Goal: Task Accomplishment & Management: Use online tool/utility

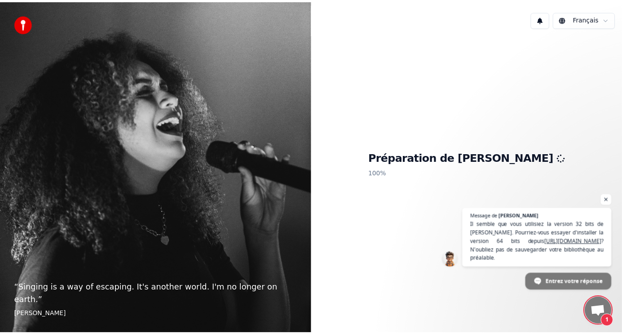
scroll to position [5, 0]
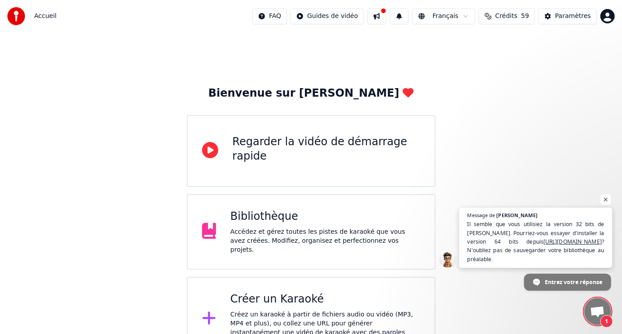
click at [542, 241] on span "Il semble que vous utilisiez la version 32 bits de Youka. Pourriez-vous essayer…" at bounding box center [536, 241] width 137 height 43
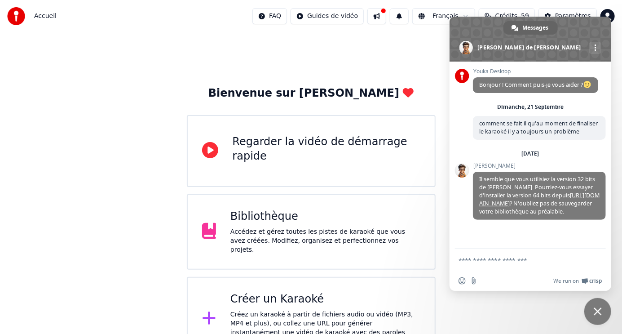
scroll to position [5, 0]
click at [578, 206] on link "[URL][DOMAIN_NAME]" at bounding box center [539, 199] width 120 height 16
drag, startPoint x: 580, startPoint y: 22, endPoint x: 582, endPoint y: 51, distance: 29.7
click at [582, 51] on div "Messages Adam de Youka Desktop Autres canaux" at bounding box center [531, 39] width 162 height 45
drag, startPoint x: 578, startPoint y: 25, endPoint x: 567, endPoint y: 93, distance: 68.3
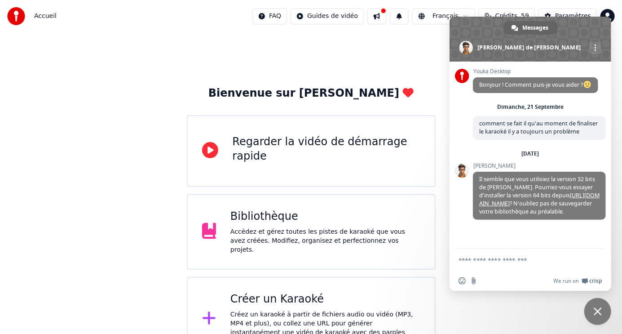
click at [567, 93] on div "Messages [PERSON_NAME] Desktop Autres canaux Youka Desktop Bonjour ! Comment pu…" at bounding box center [531, 154] width 162 height 274
drag, startPoint x: 465, startPoint y: 20, endPoint x: 442, endPoint y: 37, distance: 29.2
click at [442, 37] on body "Accueil FAQ Guides de vidéo Français Crédits 59 Paramètres Bienvenue sur Youka …" at bounding box center [311, 238] width 622 height 476
click at [619, 35] on div "Bienvenue sur Youka Regarder la vidéo de démarrage rapide Bibliothèque Accédez …" at bounding box center [311, 254] width 622 height 444
click at [578, 194] on link "[URL][DOMAIN_NAME]" at bounding box center [539, 199] width 120 height 16
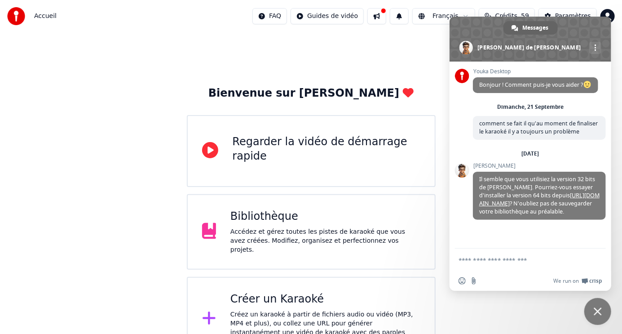
click at [310, 221] on div "Bibliothèque" at bounding box center [325, 216] width 190 height 14
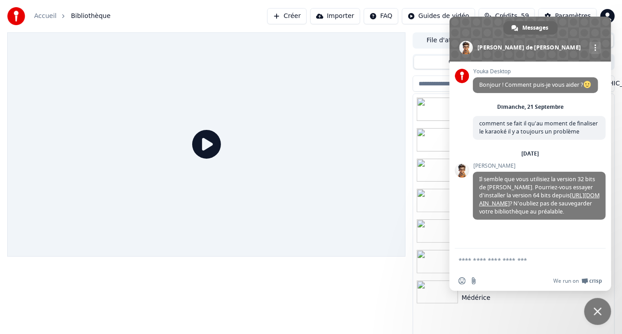
drag, startPoint x: 596, startPoint y: 29, endPoint x: 564, endPoint y: 38, distance: 33.1
click at [562, 44] on span at bounding box center [531, 39] width 162 height 45
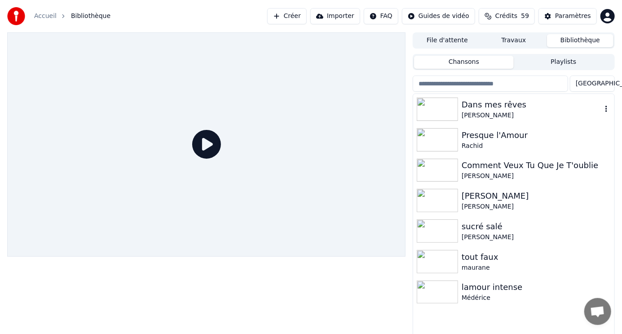
click at [483, 113] on div "[PERSON_NAME]" at bounding box center [532, 115] width 140 height 9
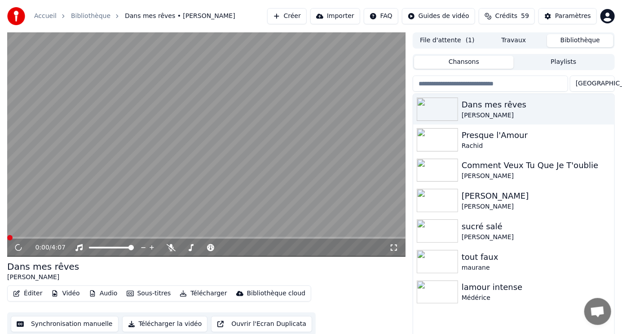
click at [18, 291] on icon "button" at bounding box center [16, 293] width 7 height 6
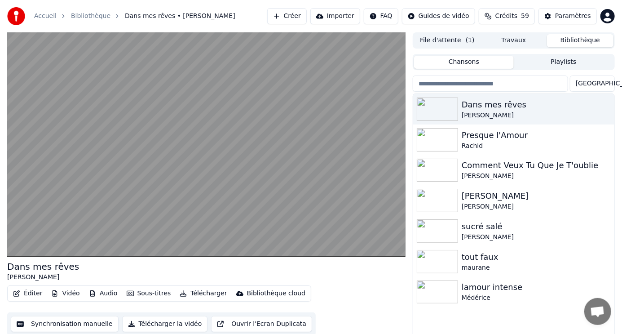
click at [367, 307] on div "Éditer Vidéo Audio Sous-titres Télécharger Bibliothèque cloud Synchronisation m…" at bounding box center [206, 310] width 398 height 50
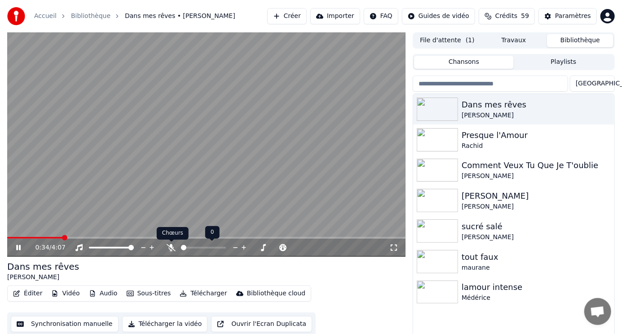
click at [171, 246] on icon at bounding box center [171, 247] width 9 height 7
click at [171, 246] on icon at bounding box center [171, 247] width 5 height 7
click at [171, 246] on icon at bounding box center [171, 247] width 9 height 7
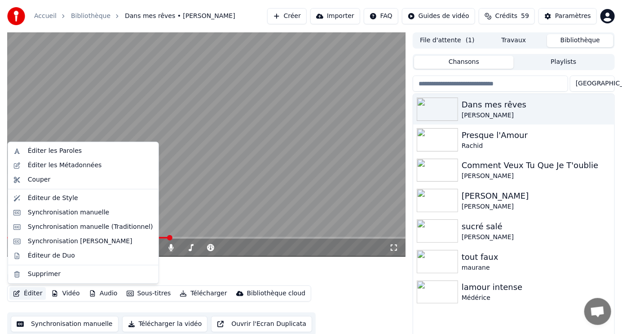
click at [30, 294] on button "Éditer" at bounding box center [27, 293] width 36 height 13
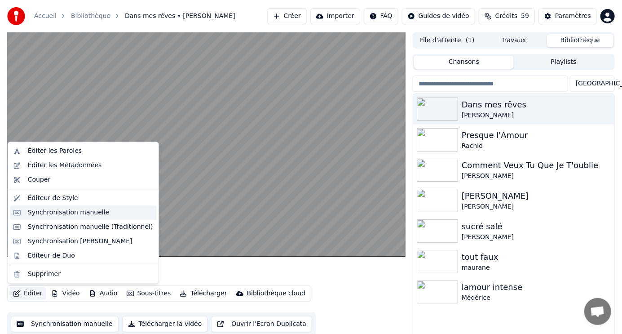
click at [68, 211] on div "Synchronisation manuelle" at bounding box center [69, 212] width 82 height 9
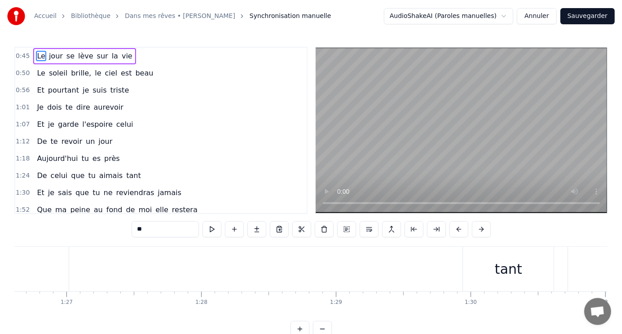
scroll to position [0, 11710]
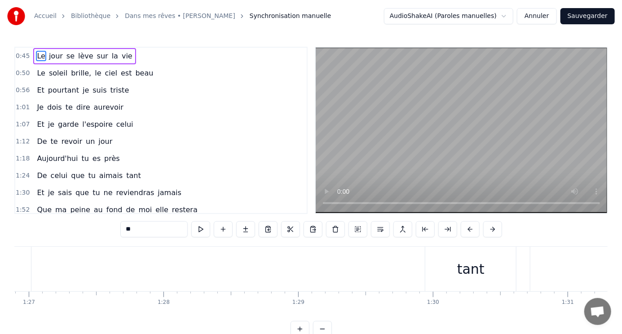
click at [473, 272] on div "tant" at bounding box center [470, 269] width 27 height 20
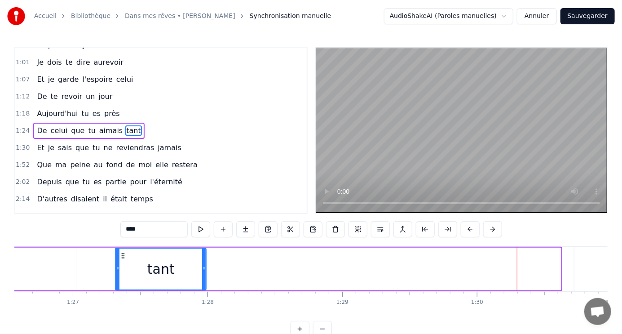
scroll to position [0, 11663]
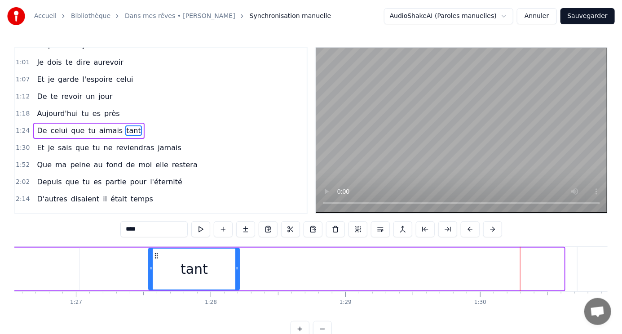
drag, startPoint x: 433, startPoint y: 256, endPoint x: 155, endPoint y: 261, distance: 277.7
click at [155, 261] on div "tant" at bounding box center [194, 268] width 90 height 41
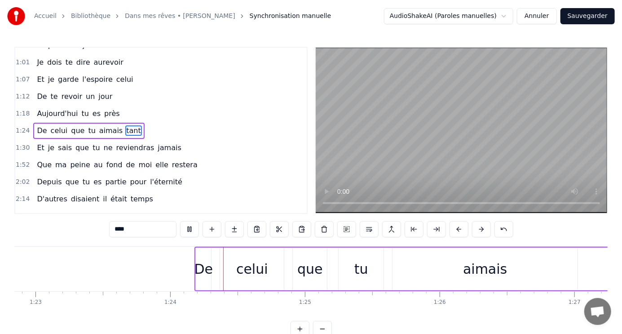
scroll to position [0, 11249]
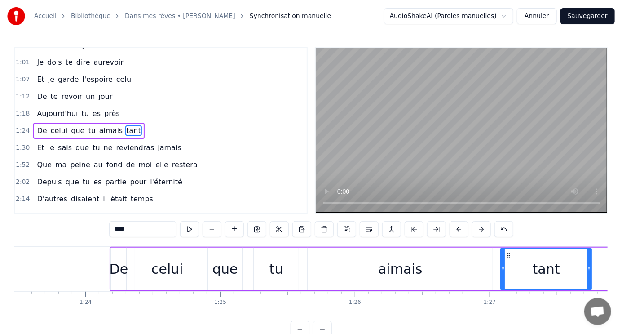
drag, startPoint x: 569, startPoint y: 256, endPoint x: 507, endPoint y: 261, distance: 61.8
click at [507, 261] on div "tant" at bounding box center [547, 268] width 90 height 41
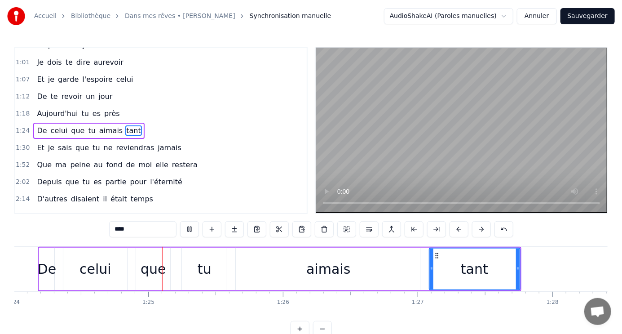
scroll to position [0, 11333]
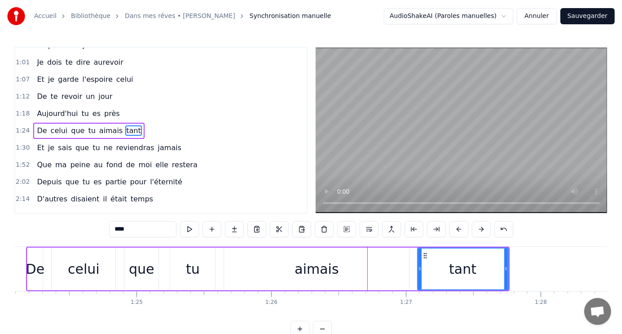
drag, startPoint x: 408, startPoint y: 265, endPoint x: 403, endPoint y: 262, distance: 5.8
click at [397, 265] on div "aimais" at bounding box center [316, 269] width 185 height 43
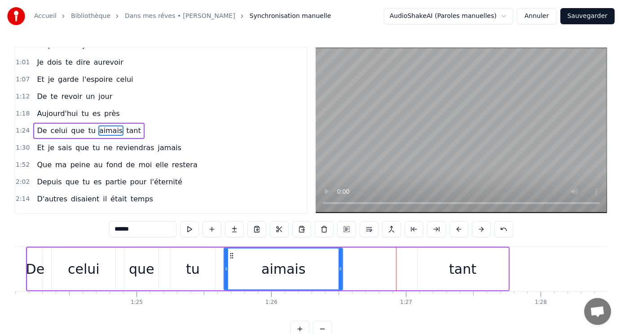
drag, startPoint x: 407, startPoint y: 261, endPoint x: 341, endPoint y: 262, distance: 66.5
click at [341, 262] on div at bounding box center [341, 268] width 4 height 41
drag, startPoint x: 341, startPoint y: 266, endPoint x: 321, endPoint y: 262, distance: 20.6
click at [321, 262] on div at bounding box center [320, 268] width 4 height 41
click at [458, 270] on div "tant" at bounding box center [462, 269] width 27 height 20
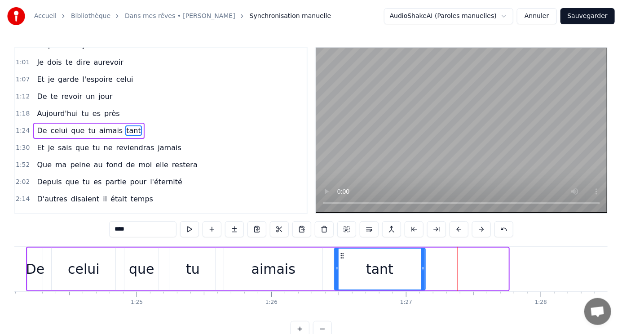
drag, startPoint x: 425, startPoint y: 258, endPoint x: 342, endPoint y: 253, distance: 83.2
click at [342, 253] on icon at bounding box center [342, 255] width 7 height 7
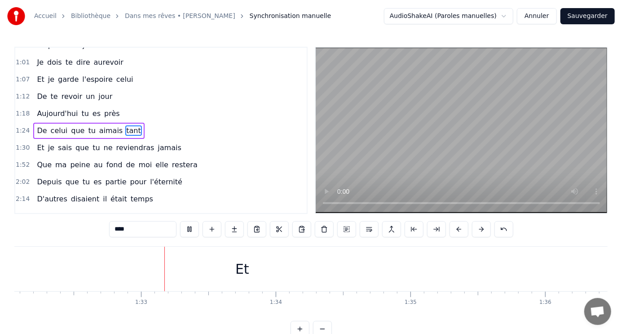
scroll to position [0, 12414]
click at [235, 269] on div "Et" at bounding box center [235, 269] width 14 height 20
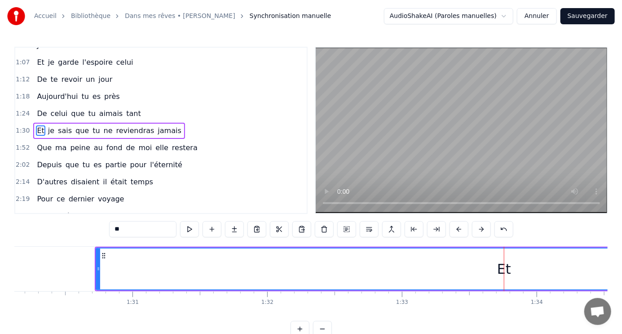
scroll to position [0, 11994]
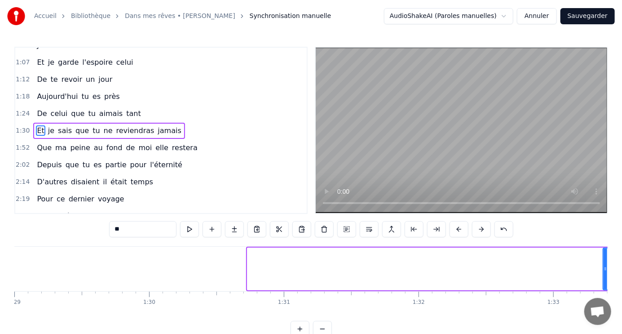
drag, startPoint x: 248, startPoint y: 265, endPoint x: 604, endPoint y: 250, distance: 356.1
click at [604, 250] on div at bounding box center [606, 268] width 4 height 41
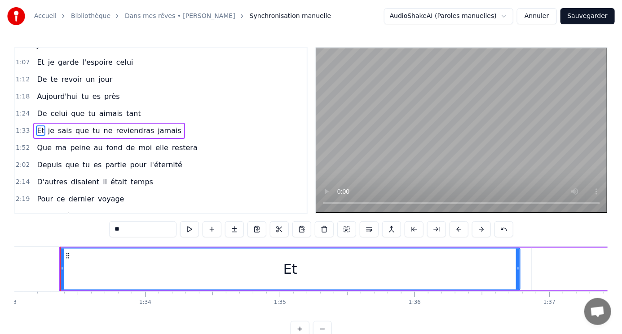
scroll to position [0, 12538]
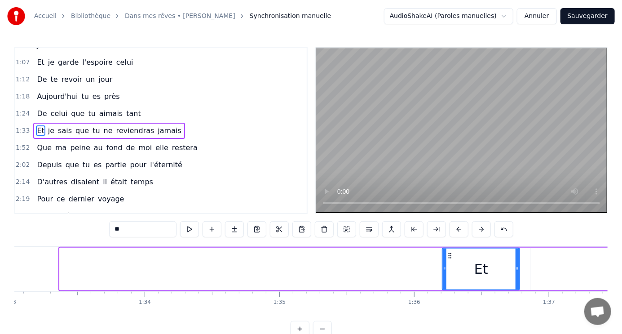
drag, startPoint x: 61, startPoint y: 267, endPoint x: 443, endPoint y: 283, distance: 383.0
click at [443, 283] on div at bounding box center [445, 268] width 4 height 41
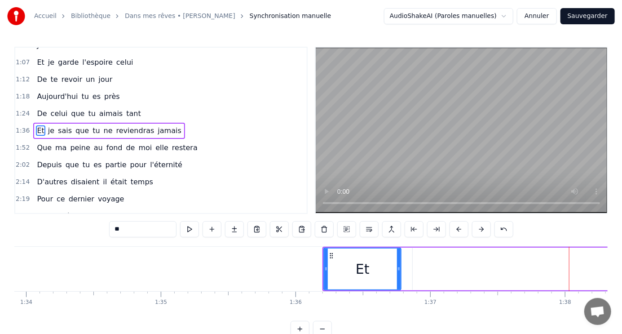
scroll to position [0, 12675]
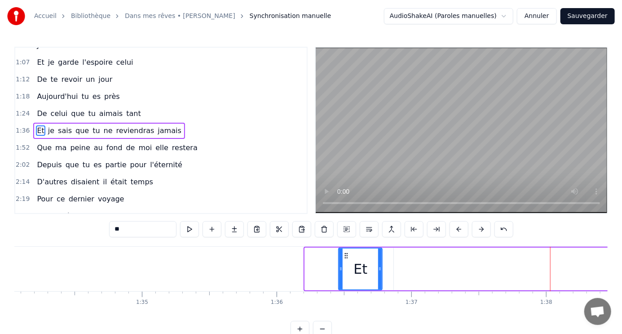
drag, startPoint x: 307, startPoint y: 265, endPoint x: 341, endPoint y: 265, distance: 33.7
click at [341, 265] on div at bounding box center [341, 268] width 4 height 41
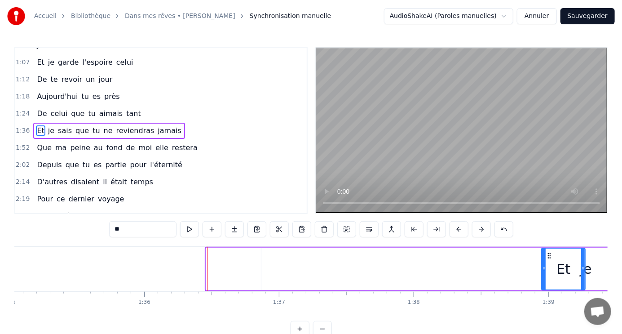
scroll to position [0, 12835]
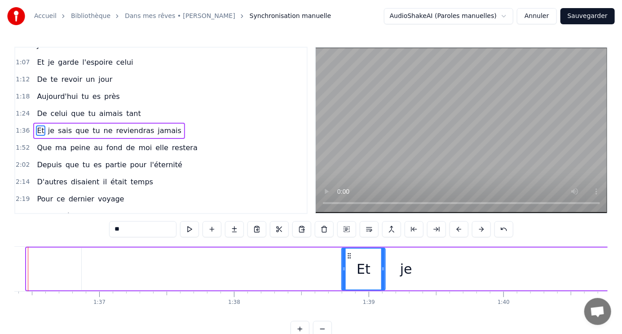
drag, startPoint x: 345, startPoint y: 255, endPoint x: 523, endPoint y: 257, distance: 177.9
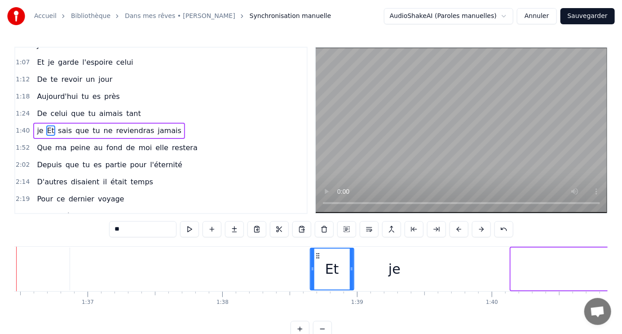
drag, startPoint x: 519, startPoint y: 256, endPoint x: 319, endPoint y: 265, distance: 200.5
click at [319, 265] on div "Et" at bounding box center [332, 268] width 43 height 41
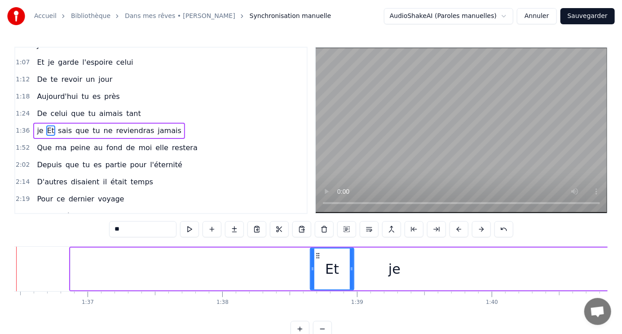
click at [389, 270] on div "je" at bounding box center [395, 269] width 649 height 43
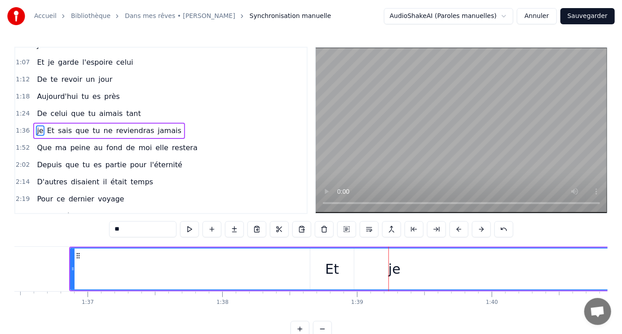
click at [396, 272] on div "je" at bounding box center [395, 269] width 12 height 20
drag, startPoint x: 329, startPoint y: 265, endPoint x: 281, endPoint y: 267, distance: 48.1
click at [281, 267] on div "je" at bounding box center [395, 268] width 648 height 41
click at [327, 265] on div "je" at bounding box center [395, 268] width 648 height 41
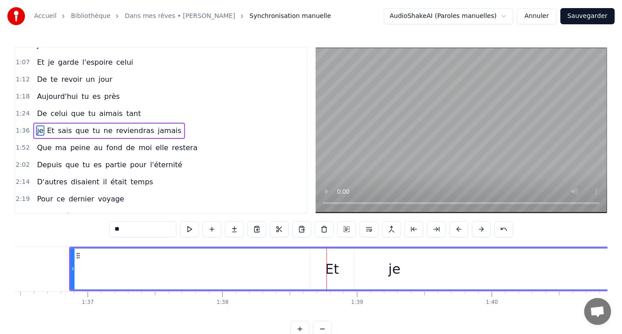
click at [334, 269] on div "je" at bounding box center [395, 268] width 648 height 41
drag, startPoint x: 78, startPoint y: 256, endPoint x: 113, endPoint y: 258, distance: 35.1
click at [113, 258] on icon at bounding box center [112, 255] width 7 height 7
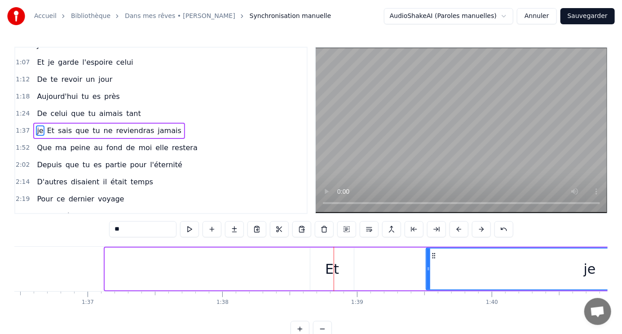
drag, startPoint x: 106, startPoint y: 261, endPoint x: 427, endPoint y: 278, distance: 321.6
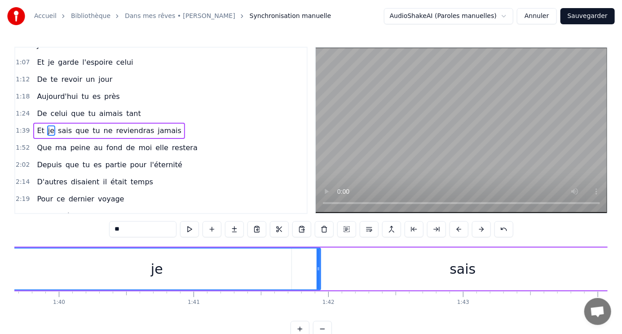
scroll to position [0, 13281]
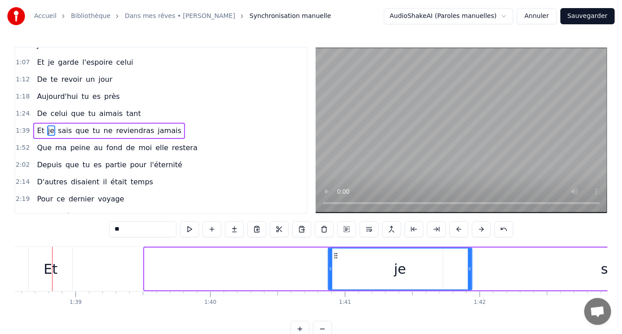
drag, startPoint x: 144, startPoint y: 265, endPoint x: 328, endPoint y: 270, distance: 183.8
click at [328, 270] on div "je" at bounding box center [400, 269] width 145 height 43
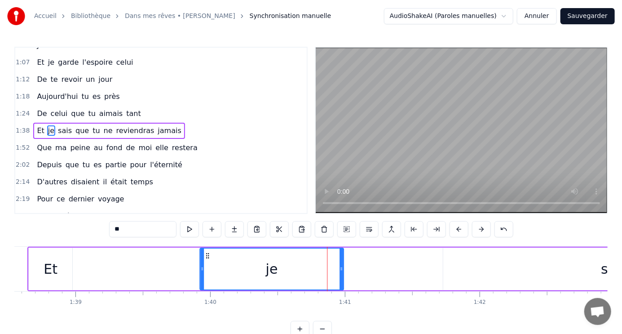
drag, startPoint x: 336, startPoint y: 256, endPoint x: 208, endPoint y: 252, distance: 128.6
click at [208, 252] on icon at bounding box center [207, 255] width 7 height 7
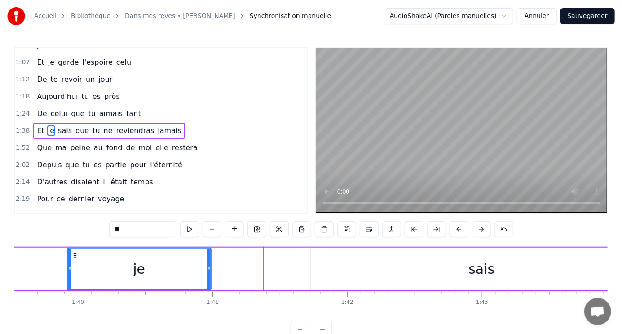
scroll to position [0, 13376]
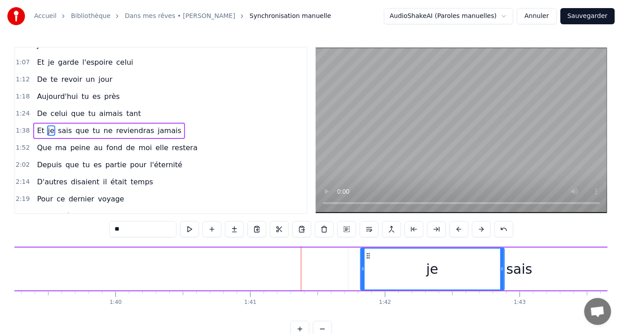
drag, startPoint x: 112, startPoint y: 255, endPoint x: 367, endPoint y: 267, distance: 255.9
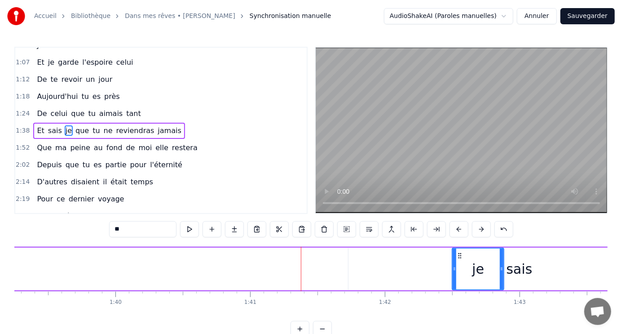
drag, startPoint x: 362, startPoint y: 268, endPoint x: 454, endPoint y: 266, distance: 92.1
click at [454, 266] on icon at bounding box center [455, 268] width 4 height 7
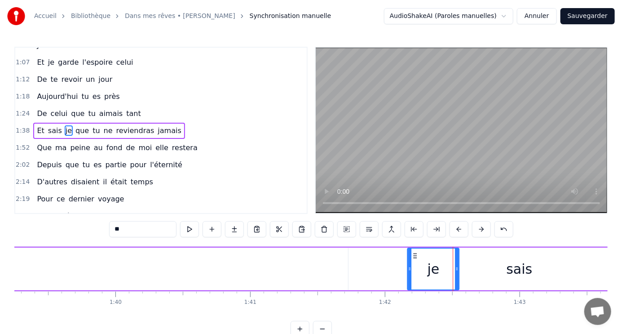
drag, startPoint x: 459, startPoint y: 257, endPoint x: 414, endPoint y: 258, distance: 44.9
click at [414, 258] on icon at bounding box center [414, 255] width 7 height 7
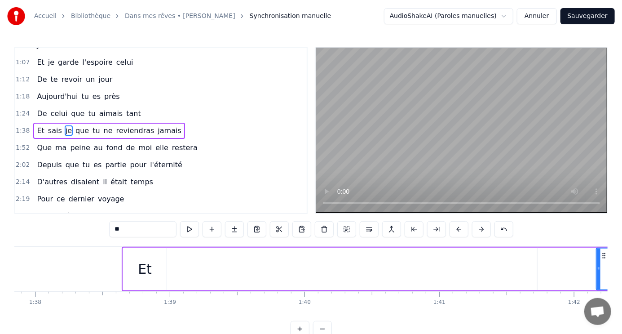
scroll to position [0, 13148]
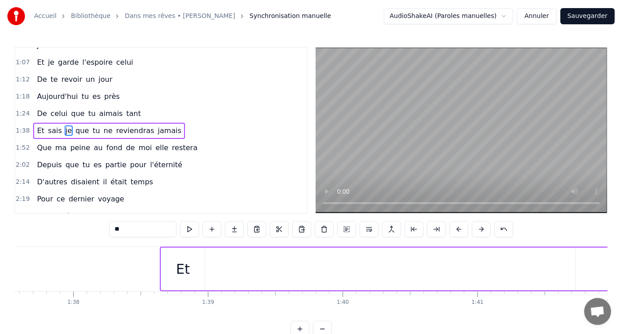
click at [188, 266] on div "Et" at bounding box center [183, 269] width 14 height 20
drag, startPoint x: 168, startPoint y: 255, endPoint x: 478, endPoint y: 245, distance: 309.2
click at [478, 245] on div "0:45 Le jour se lève sur la vie 0:50 Le soleil brille, le ciel est beau 0:56 Et…" at bounding box center [310, 192] width 593 height 290
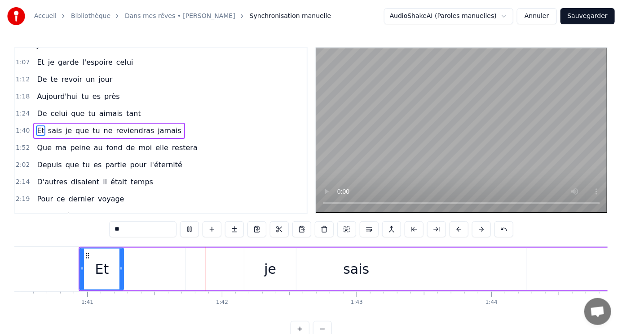
scroll to position [0, 13610]
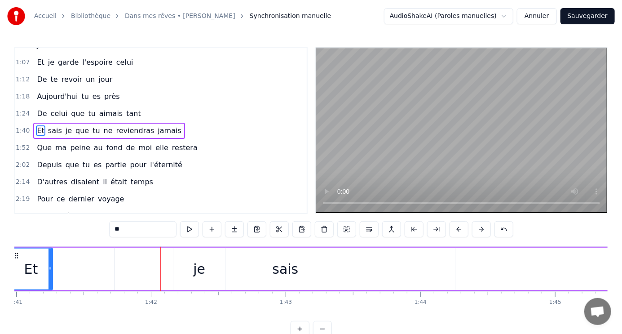
click at [179, 256] on div "je" at bounding box center [199, 269] width 52 height 43
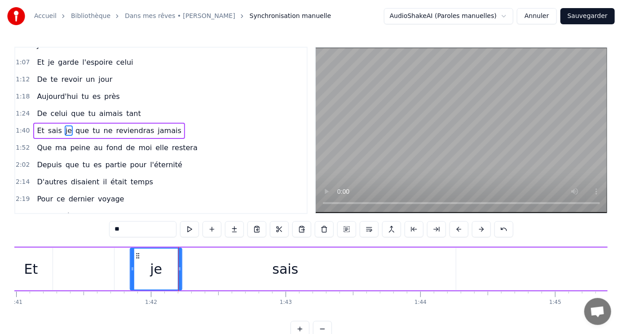
drag, startPoint x: 181, startPoint y: 257, endPoint x: 137, endPoint y: 260, distance: 43.7
click at [137, 260] on div "je" at bounding box center [156, 268] width 51 height 41
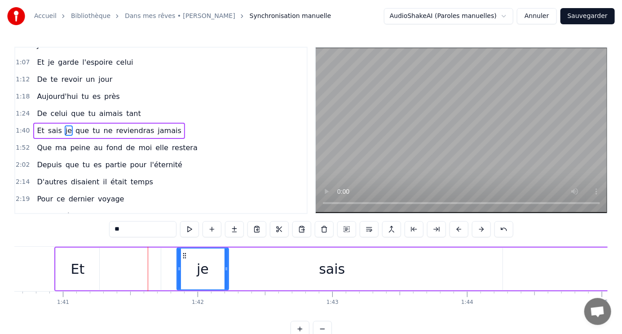
scroll to position [0, 13651]
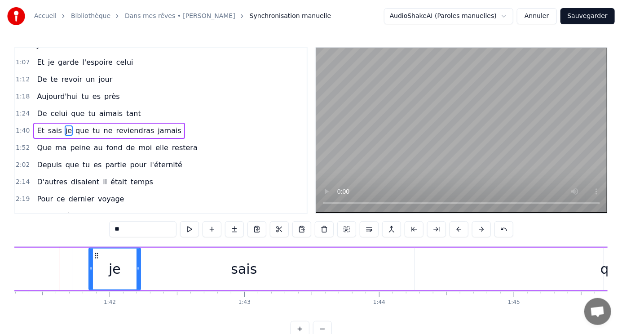
drag, startPoint x: 264, startPoint y: 326, endPoint x: 257, endPoint y: 319, distance: 10.5
click at [256, 324] on div "0:45 Le jour se lève sur la vie 0:50 Le soleil brille, le ciel est beau 0:56 Et…" at bounding box center [310, 192] width 593 height 290
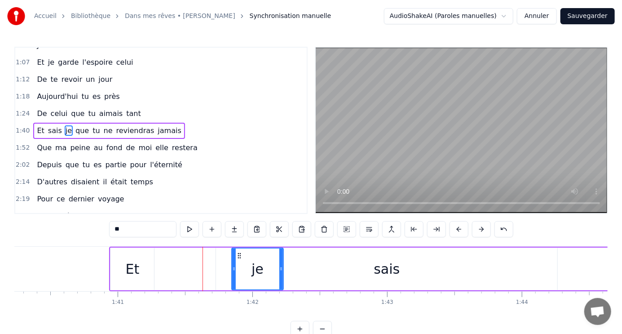
scroll to position [0, 13451]
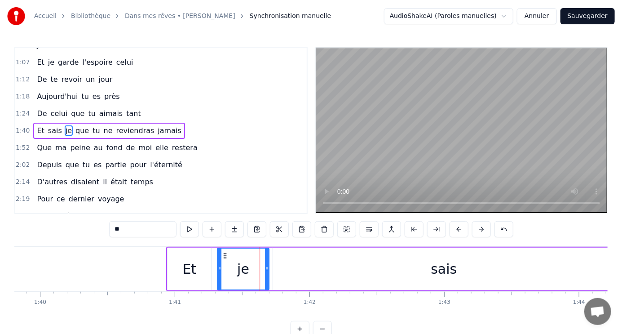
drag, startPoint x: 296, startPoint y: 255, endPoint x: 224, endPoint y: 258, distance: 71.5
click at [224, 258] on icon at bounding box center [224, 255] width 7 height 7
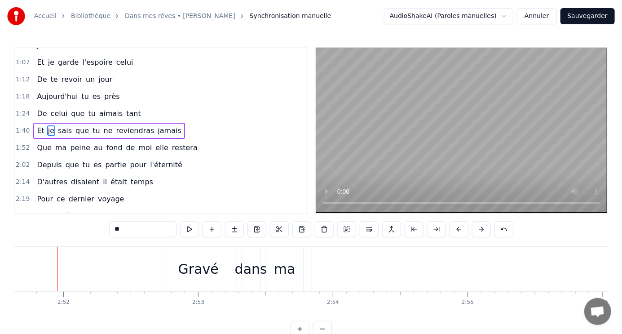
scroll to position [0, 23129]
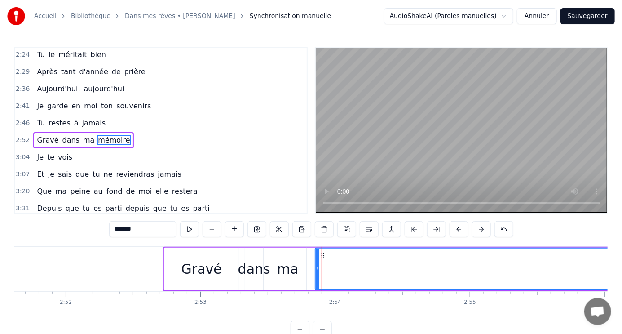
scroll to position [233, 0]
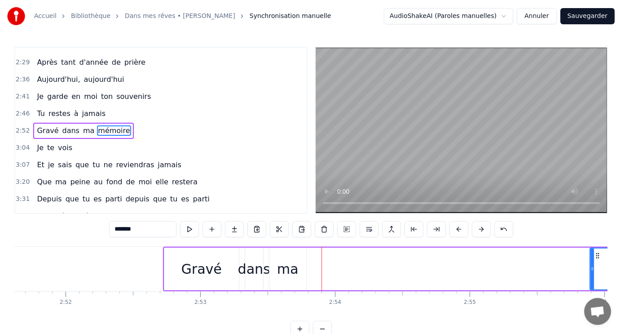
drag, startPoint x: 315, startPoint y: 257, endPoint x: 590, endPoint y: 250, distance: 275.0
click at [591, 250] on div at bounding box center [593, 268] width 4 height 41
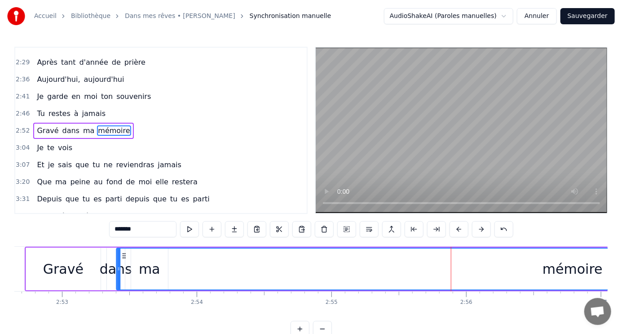
scroll to position [0, 23265]
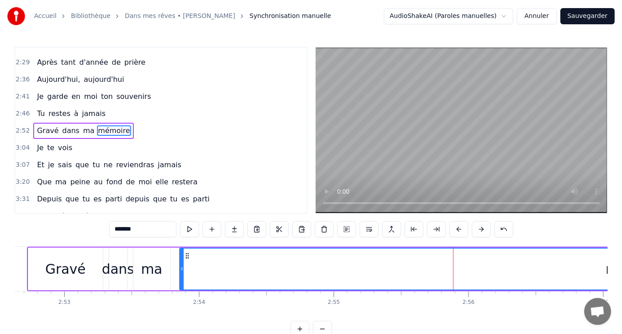
drag, startPoint x: 66, startPoint y: 253, endPoint x: 186, endPoint y: 266, distance: 119.7
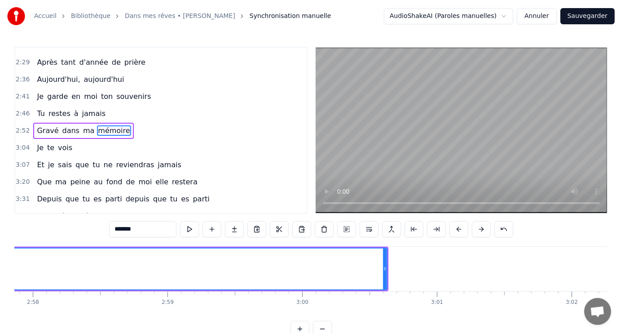
scroll to position [0, 23895]
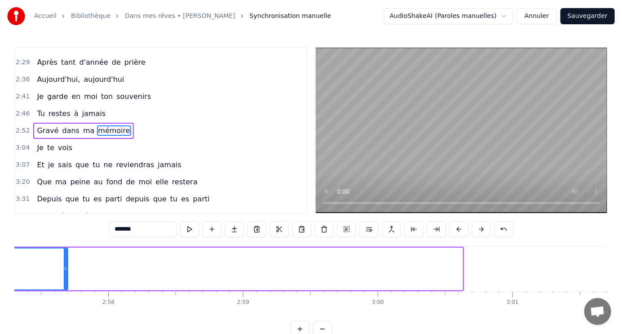
drag, startPoint x: 461, startPoint y: 262, endPoint x: 208, endPoint y: 286, distance: 254.9
click at [66, 263] on div at bounding box center [66, 268] width 4 height 41
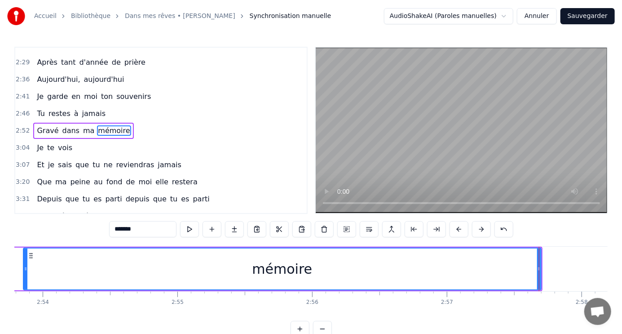
scroll to position [0, 23478]
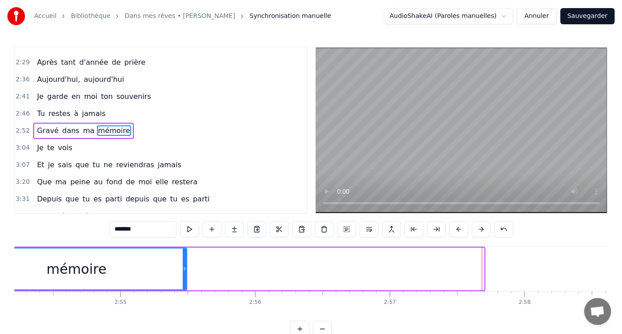
drag, startPoint x: 483, startPoint y: 267, endPoint x: 186, endPoint y: 256, distance: 297.6
click at [186, 256] on div at bounding box center [185, 268] width 4 height 41
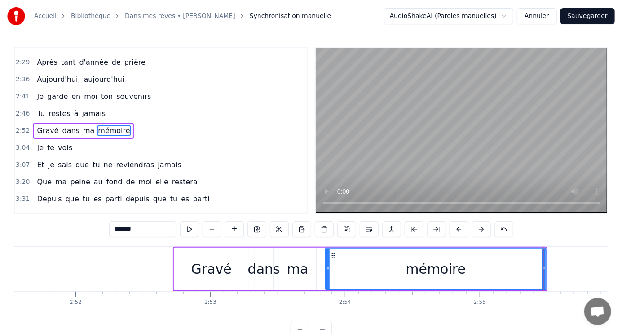
scroll to position [0, 23138]
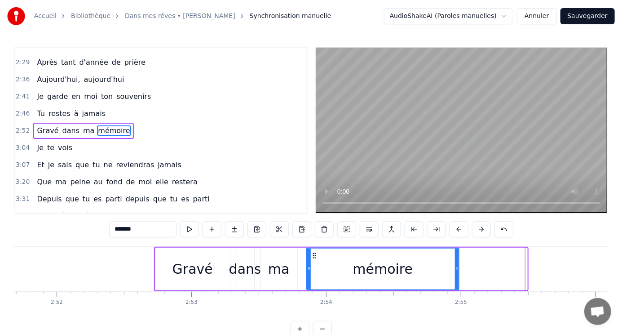
drag, startPoint x: 526, startPoint y: 268, endPoint x: 458, endPoint y: 284, distance: 70.2
click at [458, 284] on div "mémoire" at bounding box center [382, 269] width 153 height 43
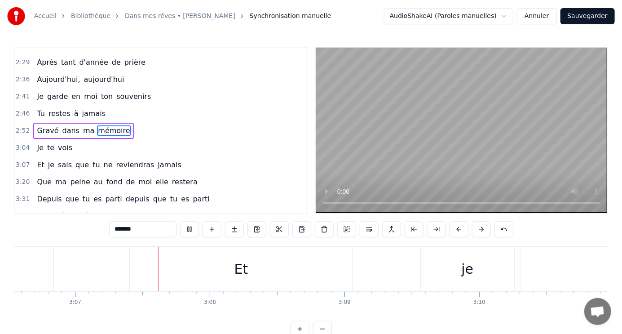
scroll to position [0, 25153]
click at [226, 267] on div "Et" at bounding box center [229, 269] width 14 height 20
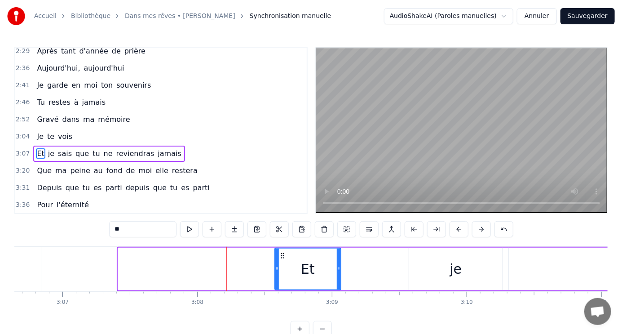
drag, startPoint x: 119, startPoint y: 263, endPoint x: 275, endPoint y: 270, distance: 156.9
click at [275, 270] on div at bounding box center [277, 268] width 4 height 41
click at [441, 266] on div "je" at bounding box center [455, 269] width 93 height 43
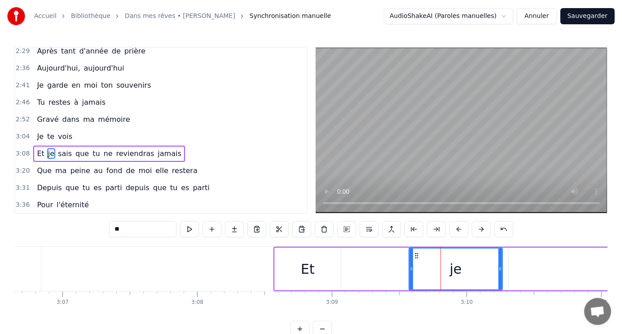
drag, startPoint x: 409, startPoint y: 266, endPoint x: 453, endPoint y: 266, distance: 44.0
click at [453, 266] on div "je" at bounding box center [456, 269] width 94 height 43
drag, startPoint x: 409, startPoint y: 268, endPoint x: 447, endPoint y: 266, distance: 37.3
click at [447, 266] on icon at bounding box center [449, 268] width 4 height 7
click at [288, 254] on div "Et" at bounding box center [308, 269] width 66 height 43
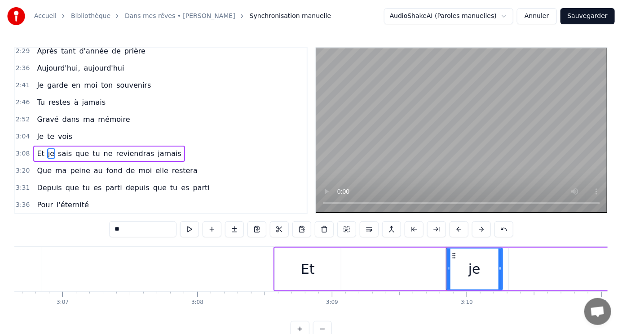
type input "**"
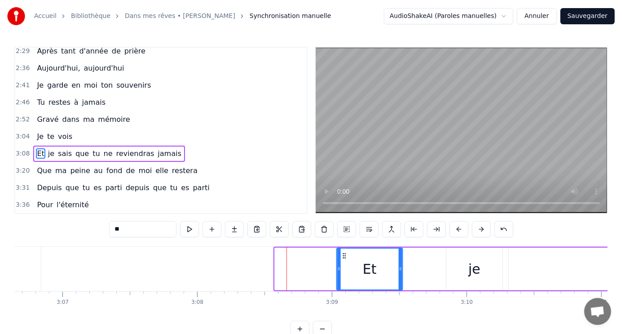
drag, startPoint x: 283, startPoint y: 256, endPoint x: 345, endPoint y: 256, distance: 62.0
click at [345, 256] on icon at bounding box center [344, 255] width 7 height 7
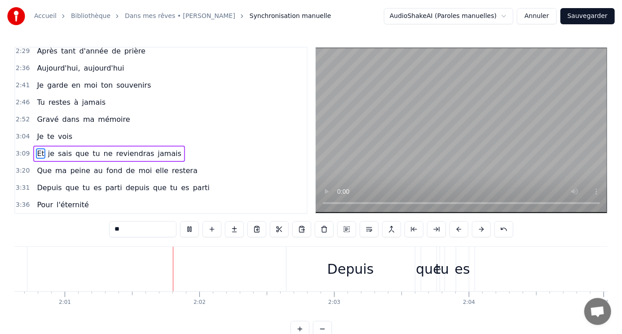
scroll to position [0, 16304]
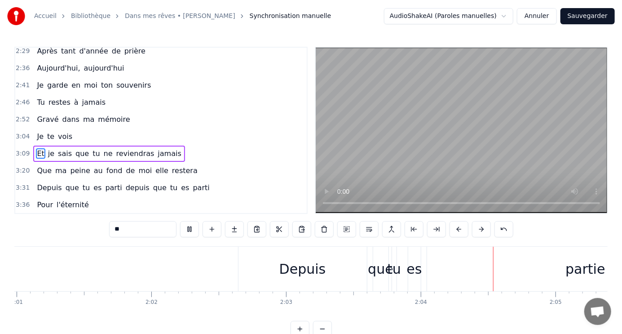
click at [592, 15] on button "Sauvegarder" at bounding box center [588, 16] width 54 height 16
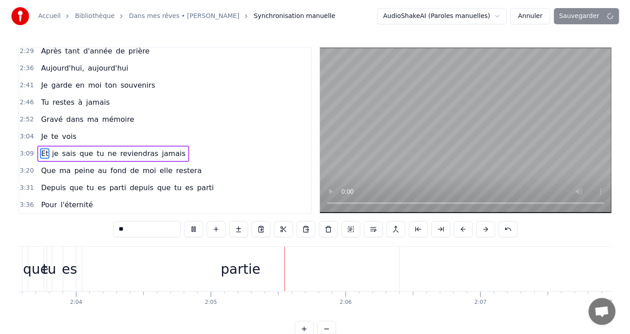
scroll to position [0, 16782]
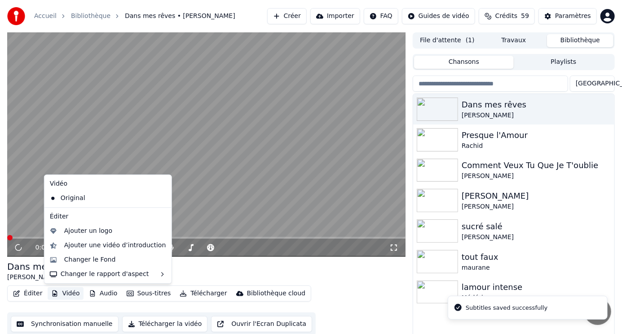
click at [70, 296] on button "Vidéo" at bounding box center [65, 293] width 35 height 13
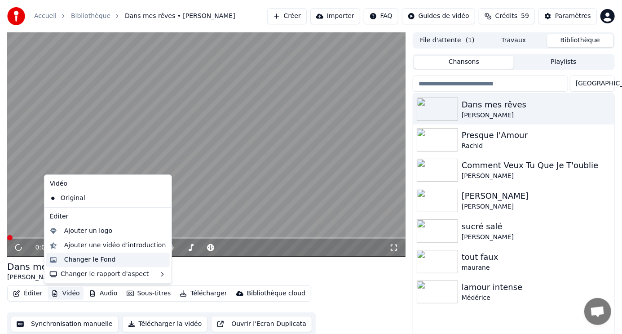
click at [97, 260] on div "Changer le Fond" at bounding box center [90, 259] width 52 height 9
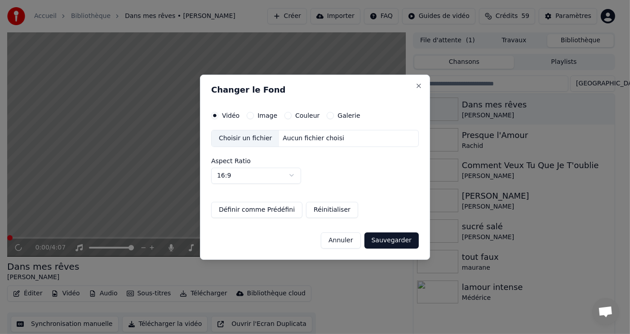
click at [250, 114] on button "Image" at bounding box center [250, 115] width 7 height 7
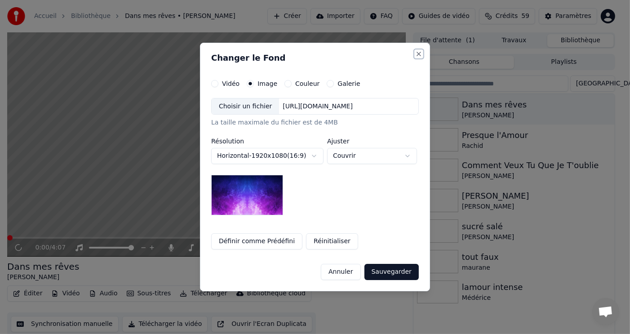
click at [419, 51] on button "Close" at bounding box center [418, 53] width 7 height 7
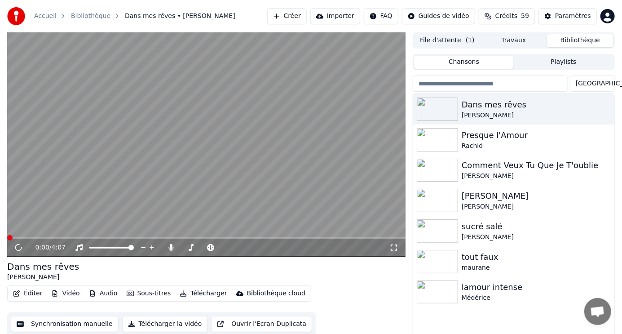
click at [66, 293] on button "Vidéo" at bounding box center [65, 293] width 35 height 13
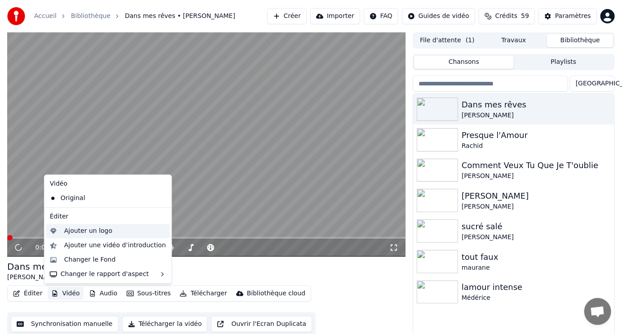
click at [96, 233] on div "Ajouter un logo" at bounding box center [88, 230] width 48 height 9
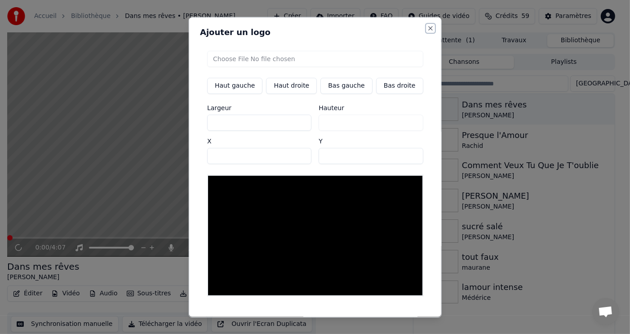
click at [426, 28] on button "Close" at bounding box center [429, 27] width 7 height 7
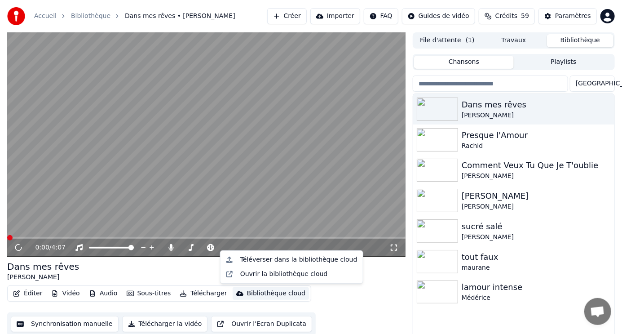
click at [278, 291] on div "Bibliothèque cloud" at bounding box center [276, 293] width 58 height 9
click at [288, 273] on div "Ouvrir la bibliothèque cloud" at bounding box center [284, 274] width 88 height 9
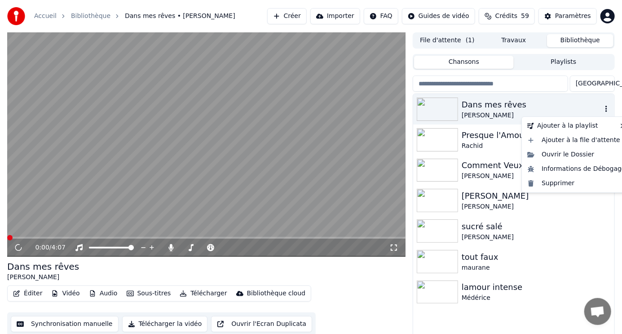
click at [607, 106] on icon "button" at bounding box center [607, 109] width 2 height 6
click at [567, 183] on div "Supprimer" at bounding box center [577, 183] width 106 height 14
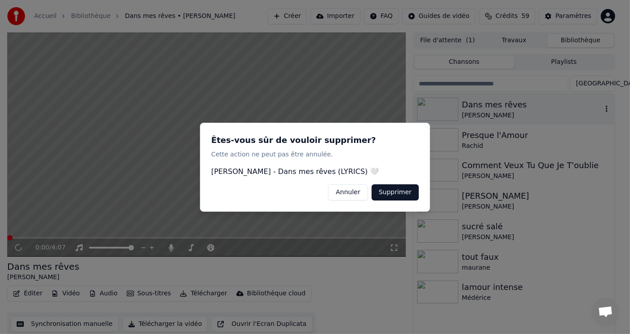
click at [381, 190] on button "Supprimer" at bounding box center [395, 192] width 47 height 16
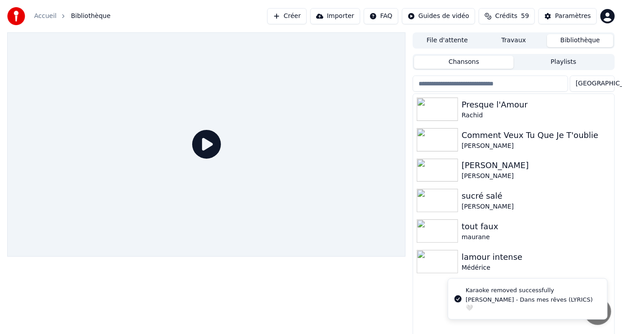
click at [282, 14] on button "Créer" at bounding box center [287, 16] width 40 height 16
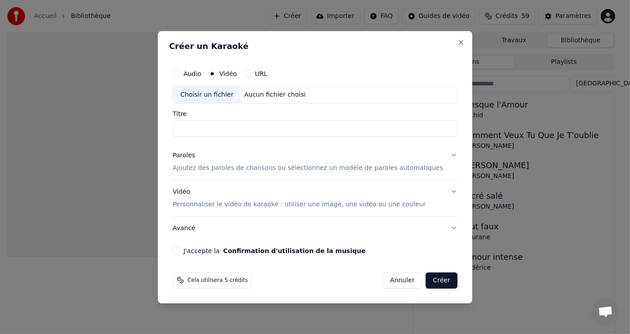
click at [244, 126] on input "Titre" at bounding box center [315, 128] width 285 height 16
click at [224, 130] on input "**********" at bounding box center [315, 128] width 285 height 16
click at [226, 126] on input "**********" at bounding box center [315, 128] width 285 height 16
type input "**********"
click at [246, 169] on p "Ajoutez des paroles de chansons ou sélectionnez un modèle de paroles automatiqu…" at bounding box center [308, 168] width 270 height 9
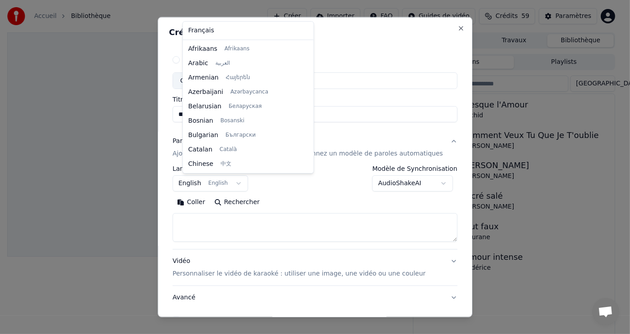
click at [243, 182] on body "**********" at bounding box center [311, 167] width 622 height 334
select select "**"
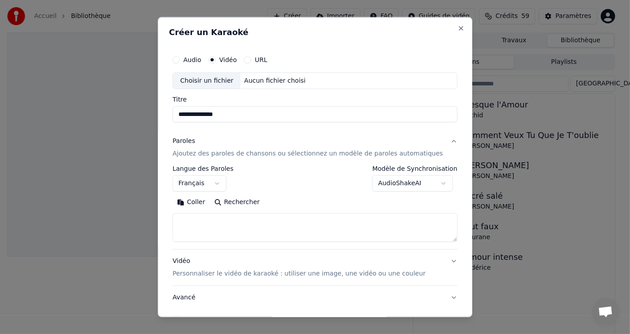
click at [207, 203] on button "Coller" at bounding box center [191, 202] width 37 height 14
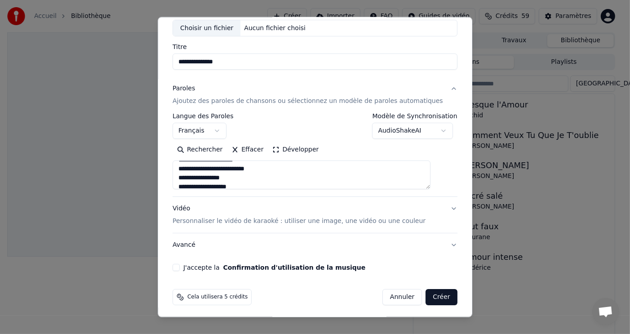
scroll to position [55, 0]
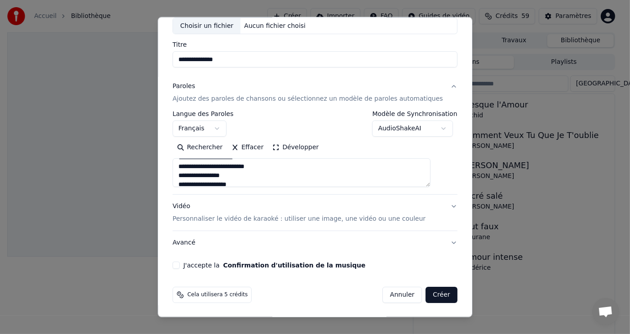
click at [180, 263] on button "J'accepte la Confirmation d'utilisation de la musique" at bounding box center [176, 264] width 7 height 7
click at [426, 294] on button "Créer" at bounding box center [441, 295] width 31 height 16
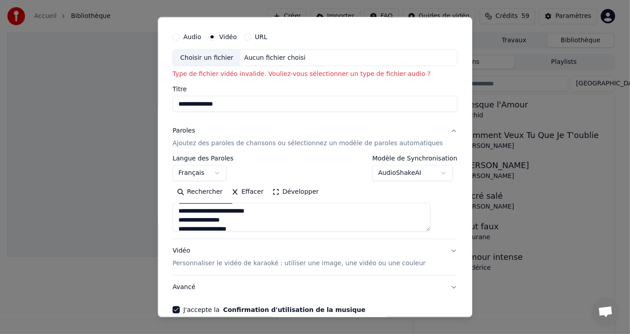
scroll to position [10, 0]
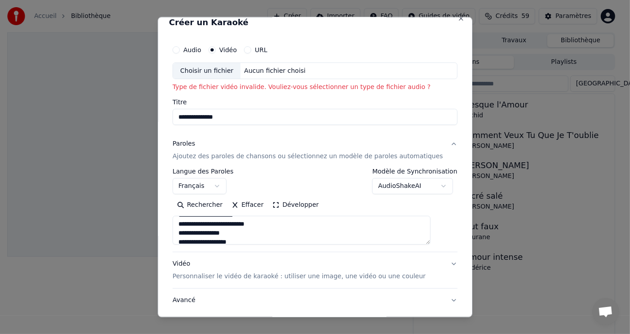
click at [230, 69] on div "Choisir un fichier" at bounding box center [206, 70] width 67 height 16
type textarea "**********"
type input "**********"
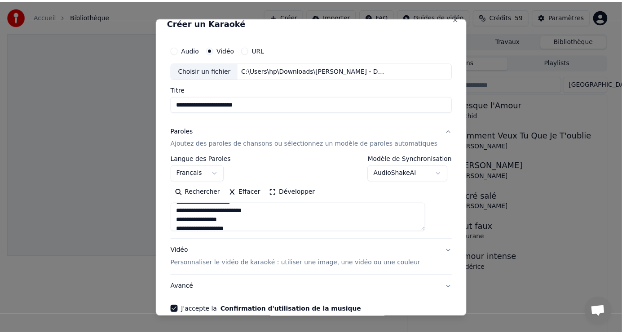
scroll to position [55, 0]
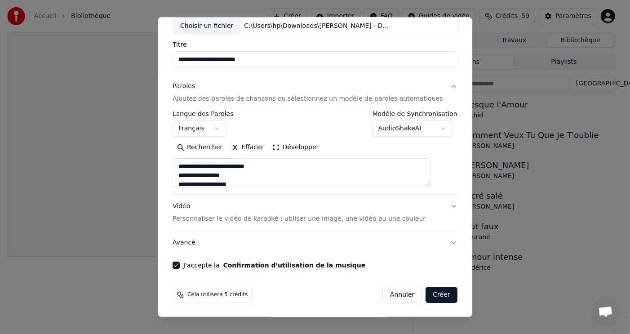
click at [426, 292] on button "Créer" at bounding box center [441, 295] width 31 height 16
type textarea "**********"
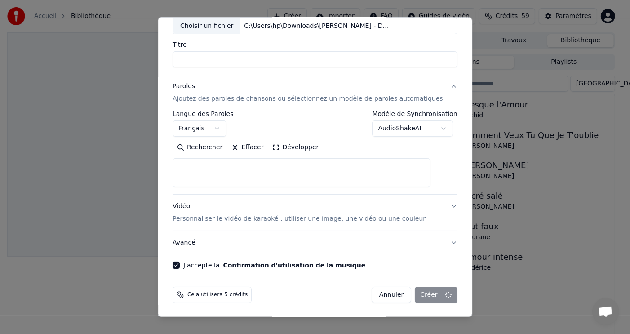
select select
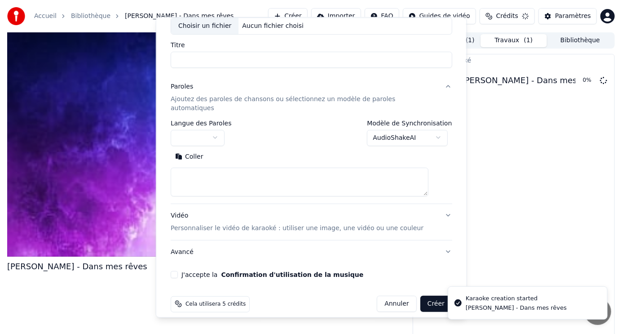
scroll to position [0, 0]
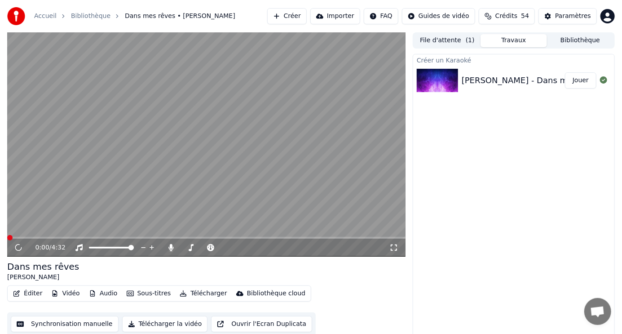
click at [579, 82] on button "Jouer" at bounding box center [580, 80] width 31 height 16
click at [569, 17] on div "Paramètres" at bounding box center [573, 16] width 36 height 9
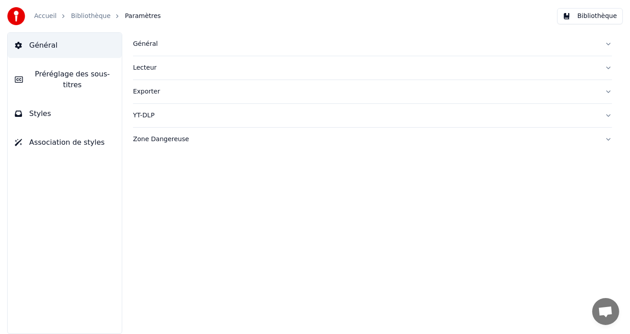
click at [139, 42] on div "Général" at bounding box center [365, 44] width 464 height 9
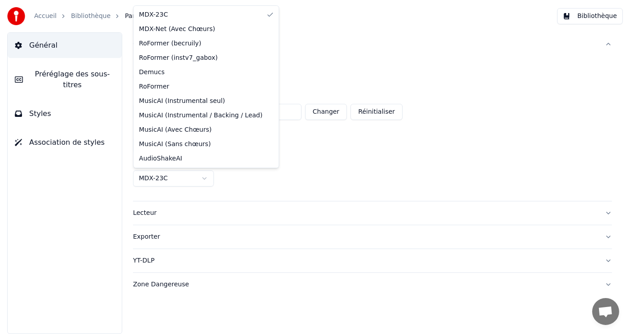
click at [203, 177] on html "**********" at bounding box center [315, 167] width 630 height 334
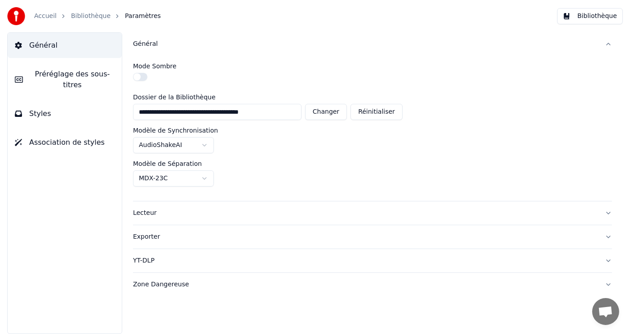
click at [203, 177] on html "**********" at bounding box center [315, 167] width 630 height 334
click at [46, 108] on span "Styles" at bounding box center [40, 113] width 22 height 11
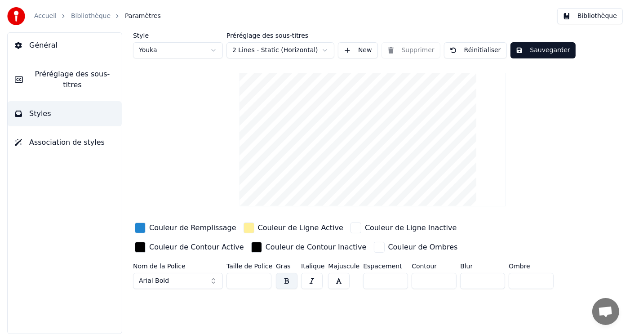
click at [44, 75] on span "Préréglage des sous-titres" at bounding box center [72, 80] width 84 height 22
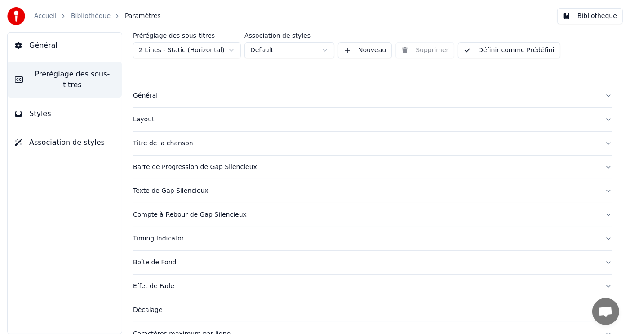
click at [43, 108] on span "Styles" at bounding box center [40, 113] width 22 height 11
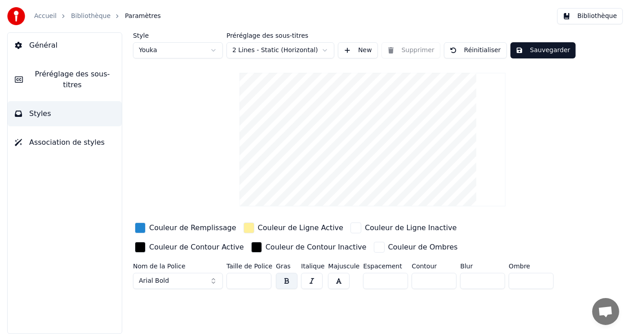
click at [251, 283] on input "**" at bounding box center [248, 281] width 45 height 16
click at [263, 278] on input "**" at bounding box center [248, 281] width 45 height 16
type input "***"
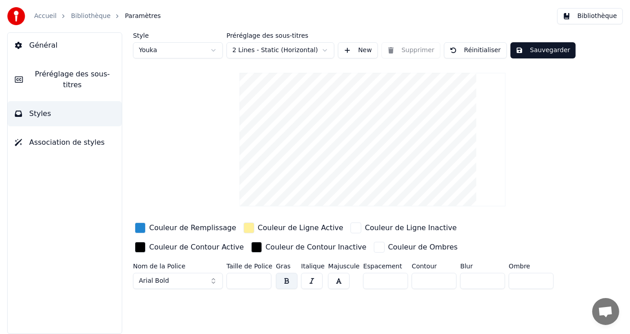
click at [263, 278] on input "***" at bounding box center [248, 281] width 45 height 16
click at [138, 227] on div "button" at bounding box center [140, 227] width 11 height 11
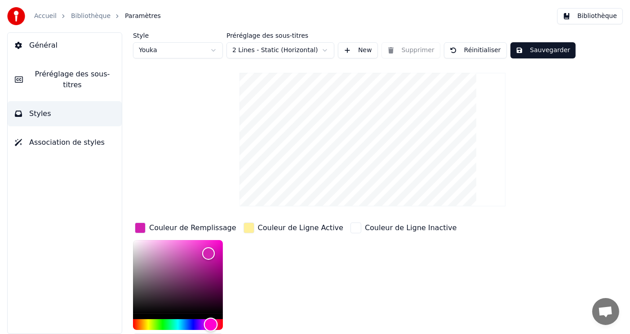
click at [211, 323] on div "Hue" at bounding box center [178, 324] width 90 height 11
click at [149, 324] on div "Hue" at bounding box center [178, 324] width 90 height 11
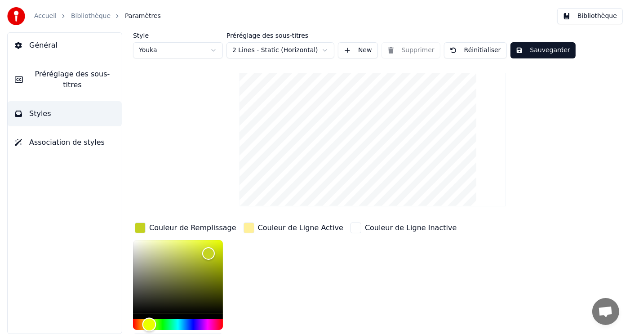
click at [195, 321] on div "Hue" at bounding box center [178, 324] width 90 height 11
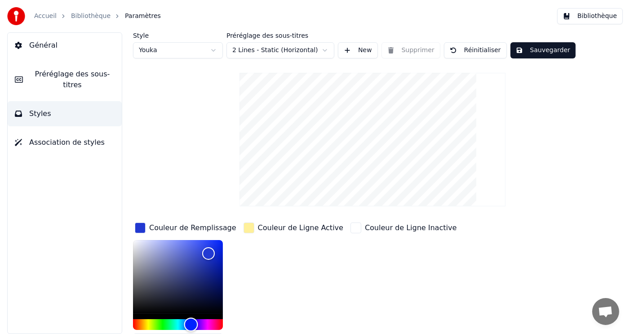
click at [191, 323] on div "Hue" at bounding box center [191, 325] width 14 height 14
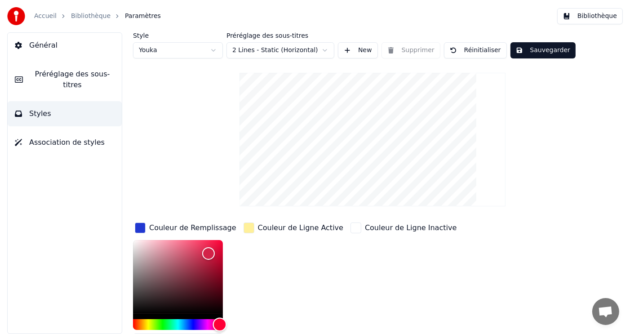
click at [220, 323] on div "Hue" at bounding box center [178, 324] width 90 height 11
click at [213, 324] on div "Hue" at bounding box center [220, 325] width 14 height 14
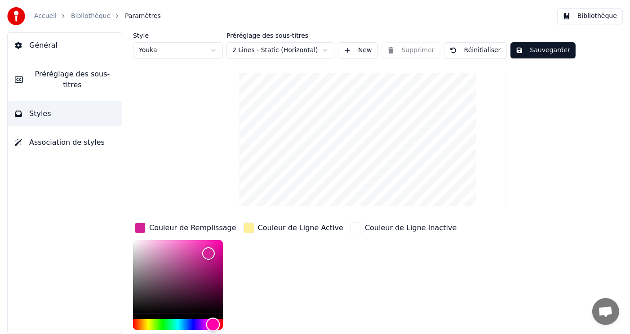
click at [188, 319] on div "Hue" at bounding box center [178, 324] width 90 height 11
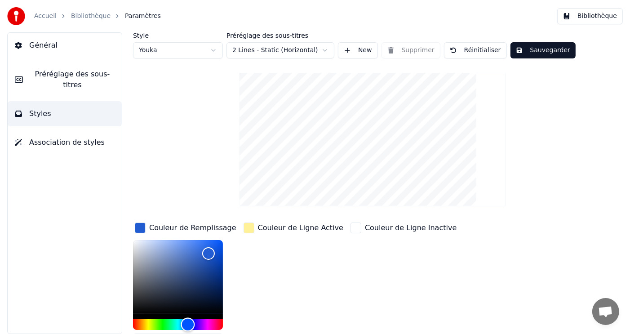
type input "*******"
click at [208, 323] on div "Hue" at bounding box center [178, 324] width 90 height 11
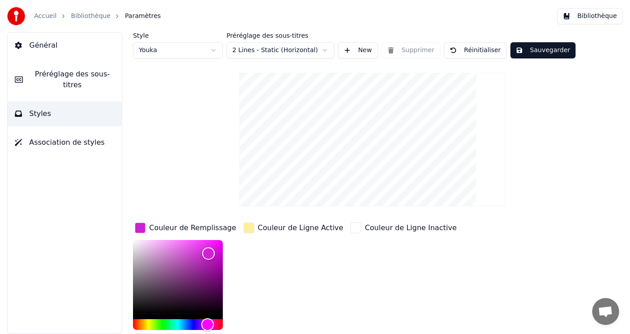
click at [271, 230] on div "Couleur de Ligne Active" at bounding box center [300, 227] width 85 height 11
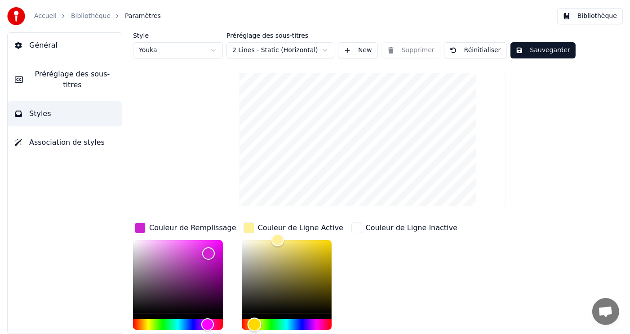
type input "*******"
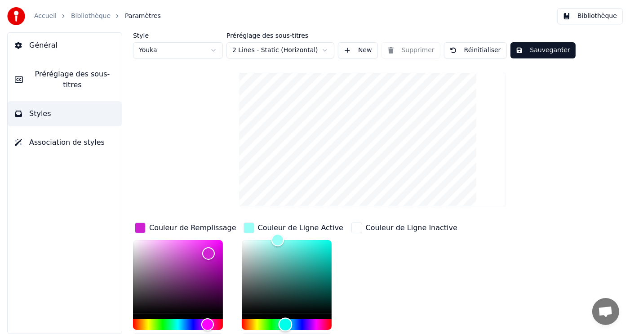
click at [284, 323] on div "Hue" at bounding box center [287, 324] width 90 height 11
click at [358, 227] on div "button" at bounding box center [356, 227] width 11 height 11
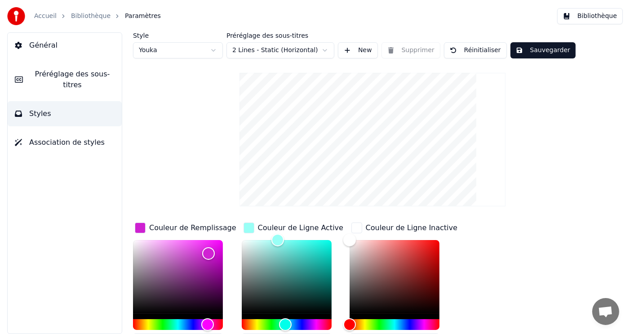
click at [74, 137] on span "Association de styles" at bounding box center [66, 142] width 75 height 11
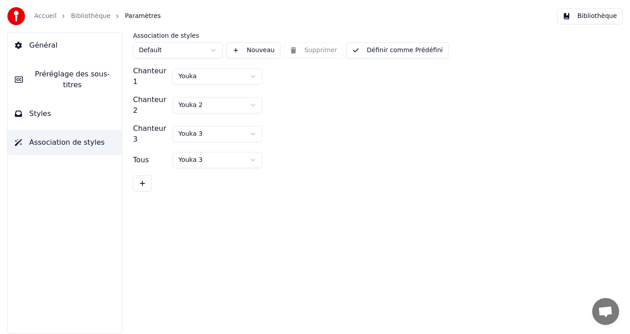
click at [25, 44] on button "Général" at bounding box center [65, 45] width 114 height 25
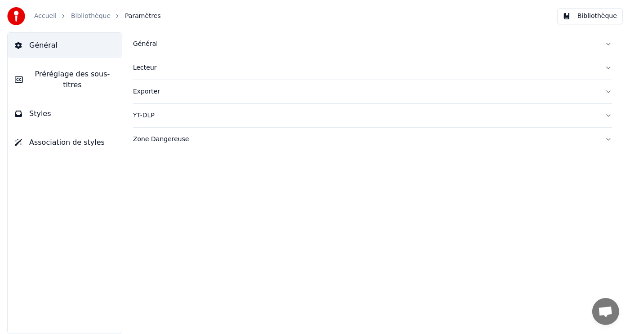
click at [144, 41] on div "Général" at bounding box center [365, 44] width 464 height 9
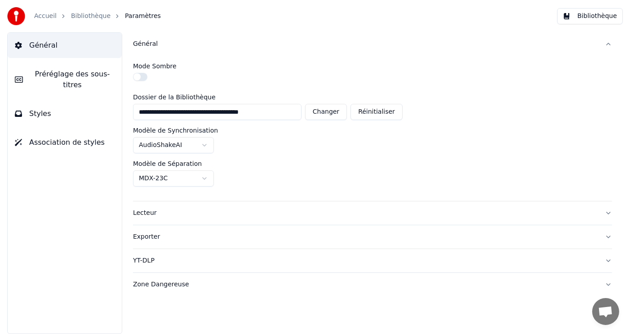
click at [588, 17] on button "Bibliothèque" at bounding box center [590, 16] width 66 height 16
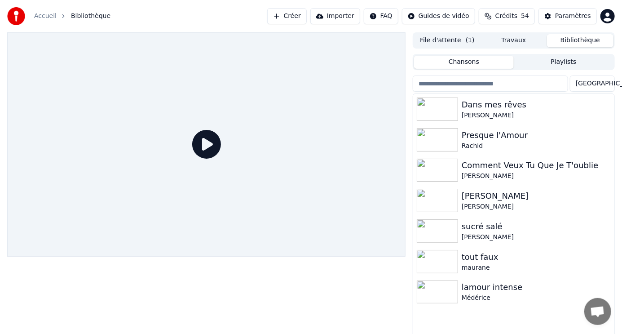
click at [209, 145] on icon at bounding box center [206, 144] width 29 height 29
click at [444, 110] on img at bounding box center [437, 108] width 41 height 23
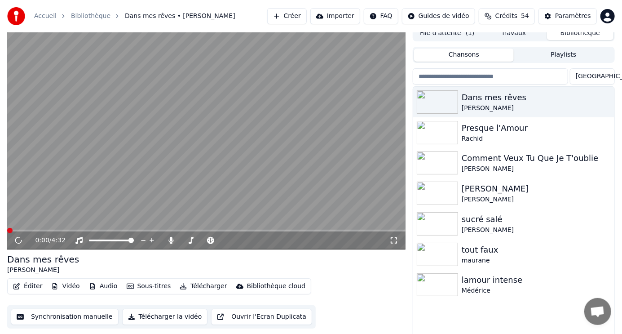
scroll to position [9, 0]
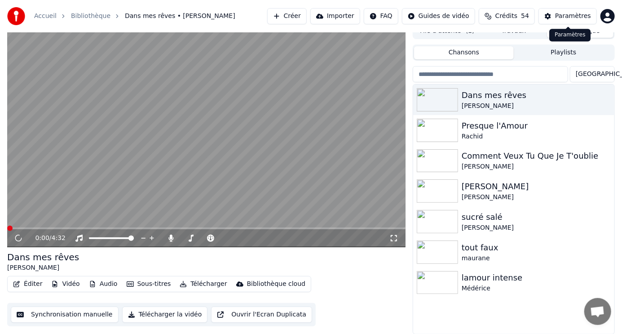
click at [563, 15] on div "Paramètres" at bounding box center [573, 16] width 36 height 9
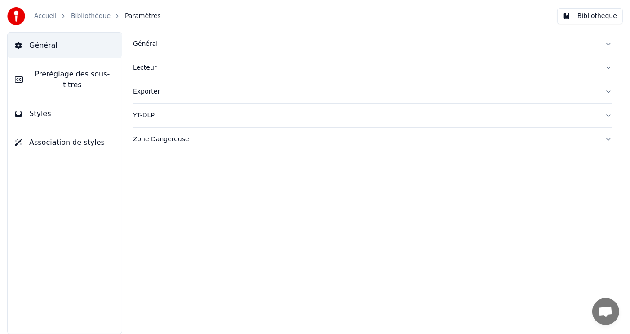
click at [107, 76] on span "Préréglage des sous-titres" at bounding box center [72, 80] width 84 height 22
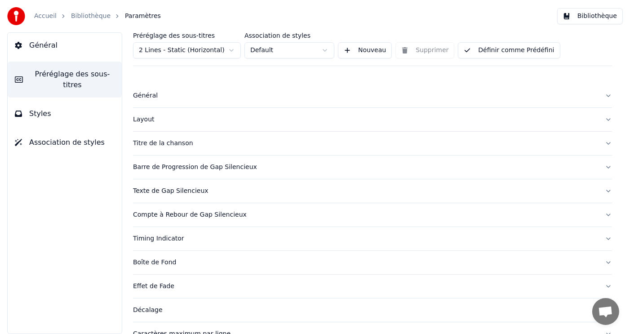
click at [146, 121] on div "Layout" at bounding box center [365, 119] width 464 height 9
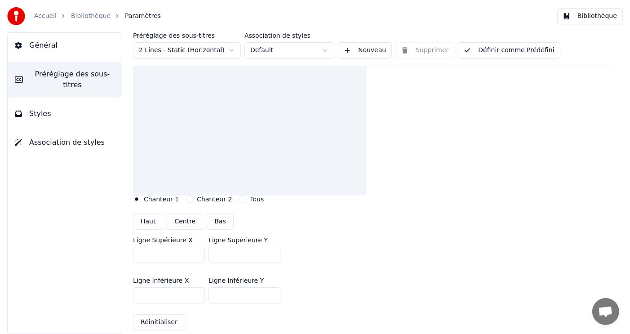
scroll to position [90, 0]
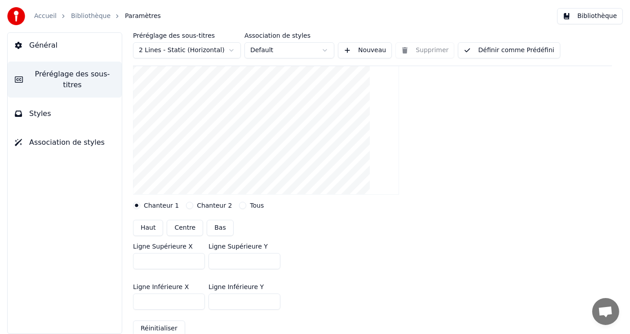
click at [213, 226] on button "Bas" at bounding box center [220, 228] width 27 height 16
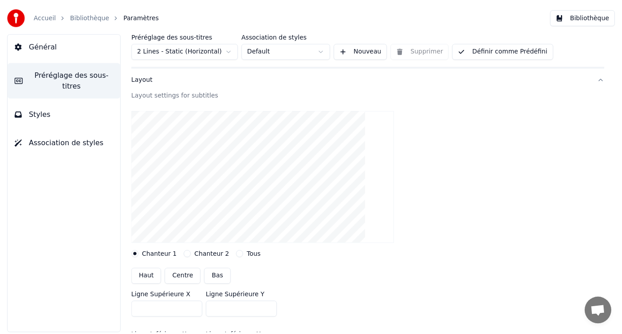
scroll to position [0, 0]
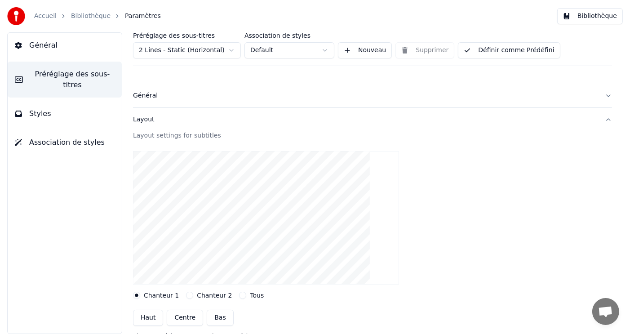
click at [15, 43] on icon at bounding box center [18, 45] width 7 height 7
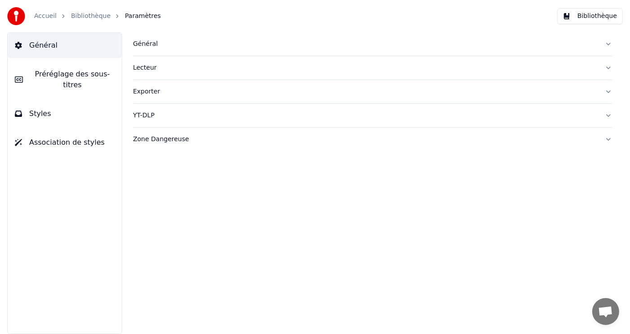
click at [584, 16] on button "Bibliothèque" at bounding box center [590, 16] width 66 height 16
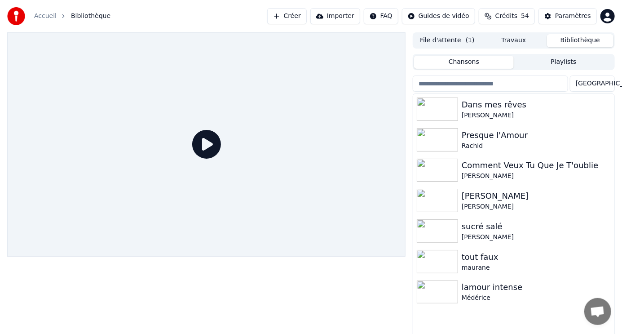
click at [43, 15] on link "Accueil" at bounding box center [45, 16] width 22 height 9
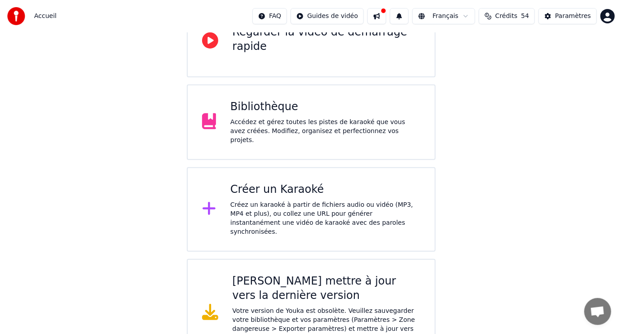
scroll to position [120, 0]
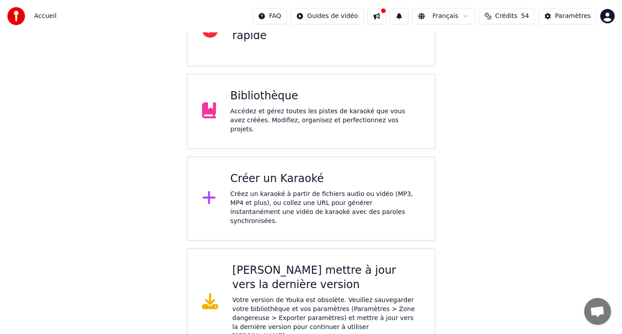
click at [273, 263] on div "[PERSON_NAME] mettre à jour vers la dernière version" at bounding box center [327, 277] width 188 height 29
